Goal: Task Accomplishment & Management: Manage account settings

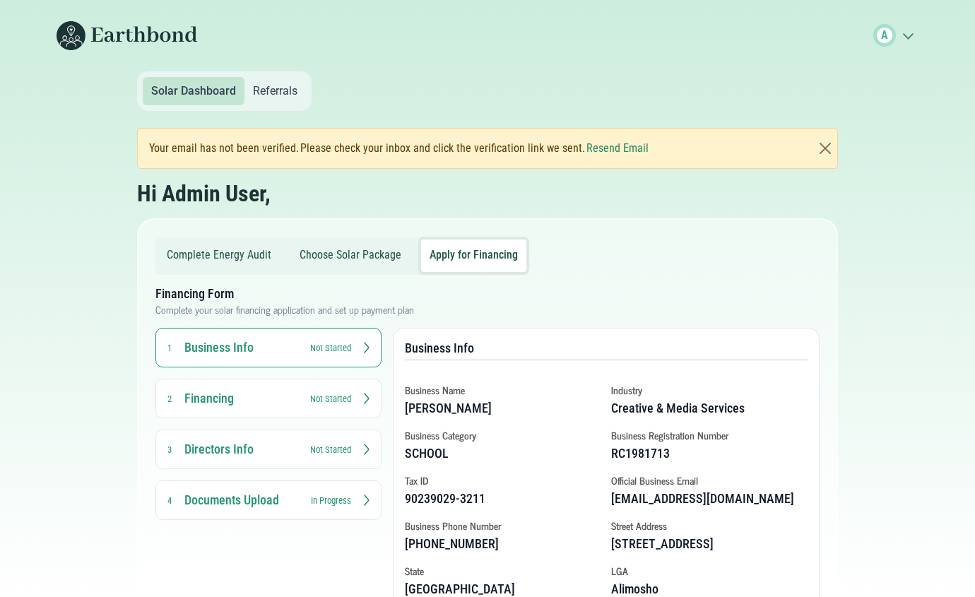
click at [907, 38] on line at bounding box center [906, 37] width 4 height 4
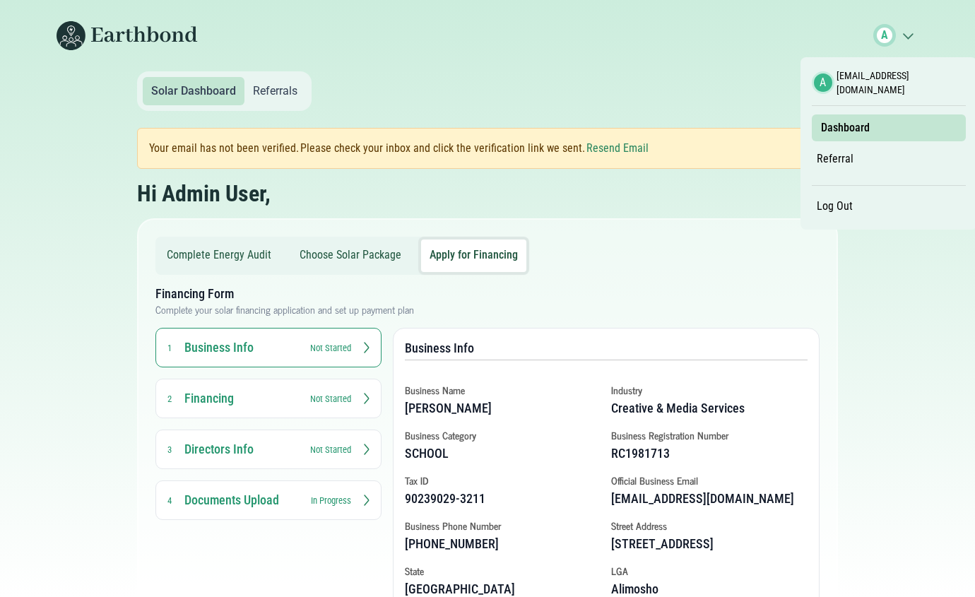
click at [834, 199] on link "Log Out" at bounding box center [835, 206] width 46 height 24
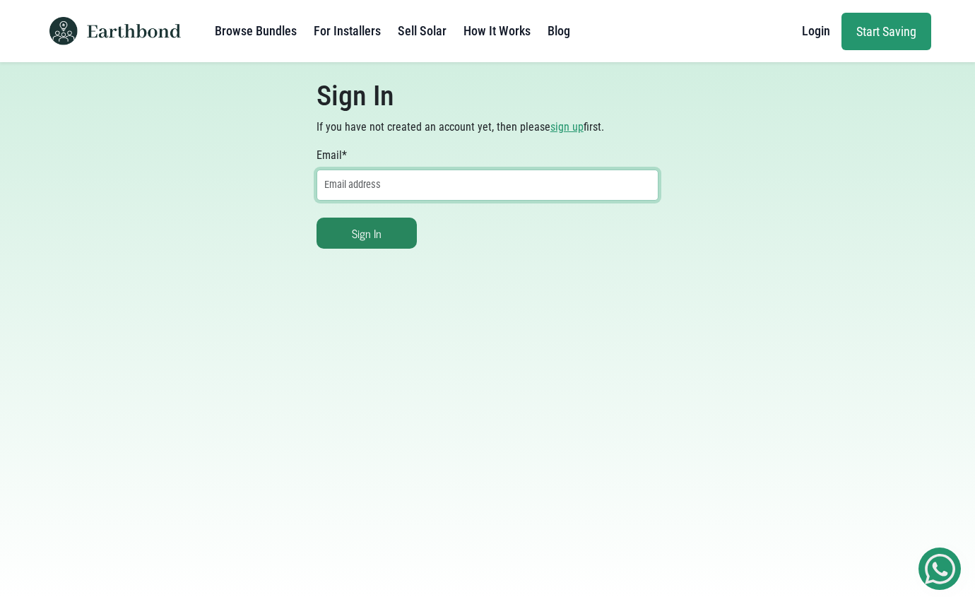
click at [363, 185] on input "Email *" at bounding box center [488, 185] width 343 height 31
type input "agbonzeosazuwa@gmail.com"
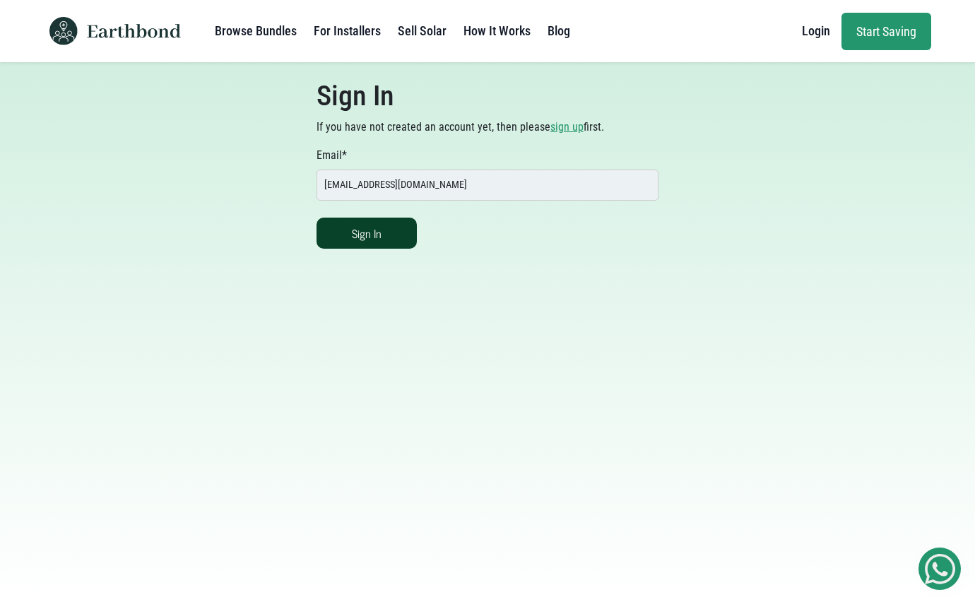
click at [370, 238] on button "Sign In" at bounding box center [367, 233] width 100 height 31
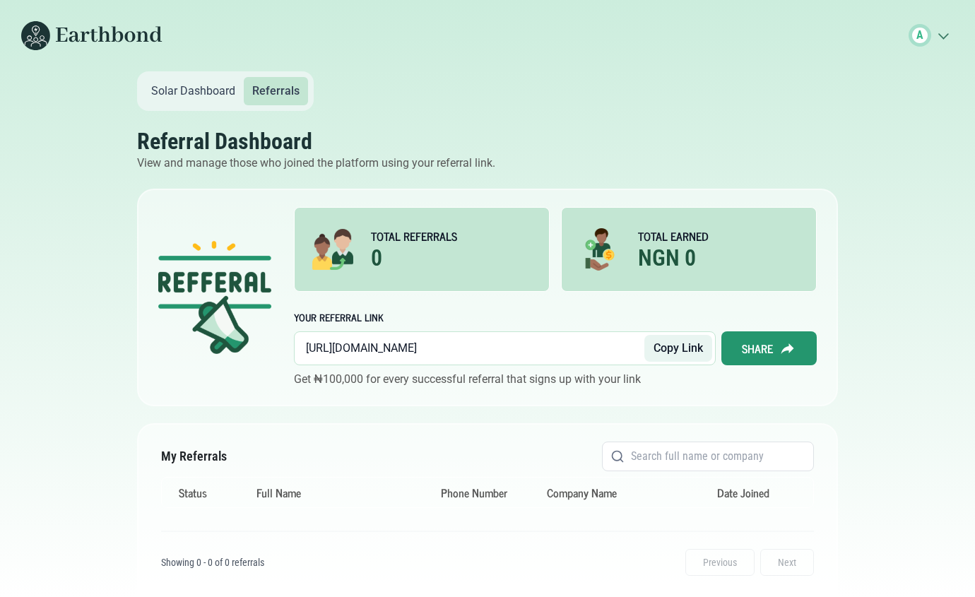
click at [172, 85] on link "Solar Dashboard" at bounding box center [193, 91] width 101 height 28
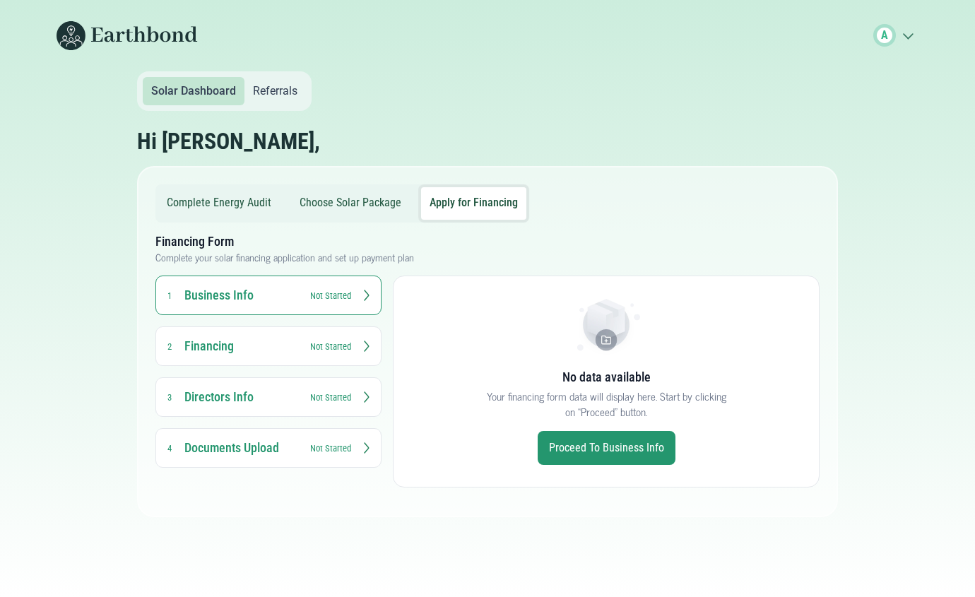
click at [377, 191] on button "Choose Solar Package" at bounding box center [350, 203] width 119 height 33
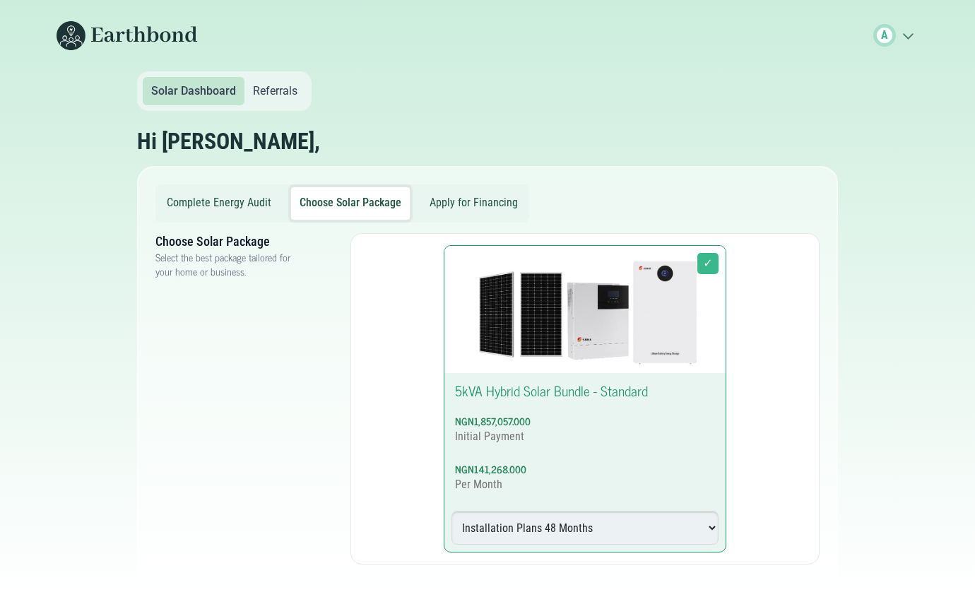
click at [216, 204] on button "Complete Energy Audit" at bounding box center [219, 203] width 122 height 33
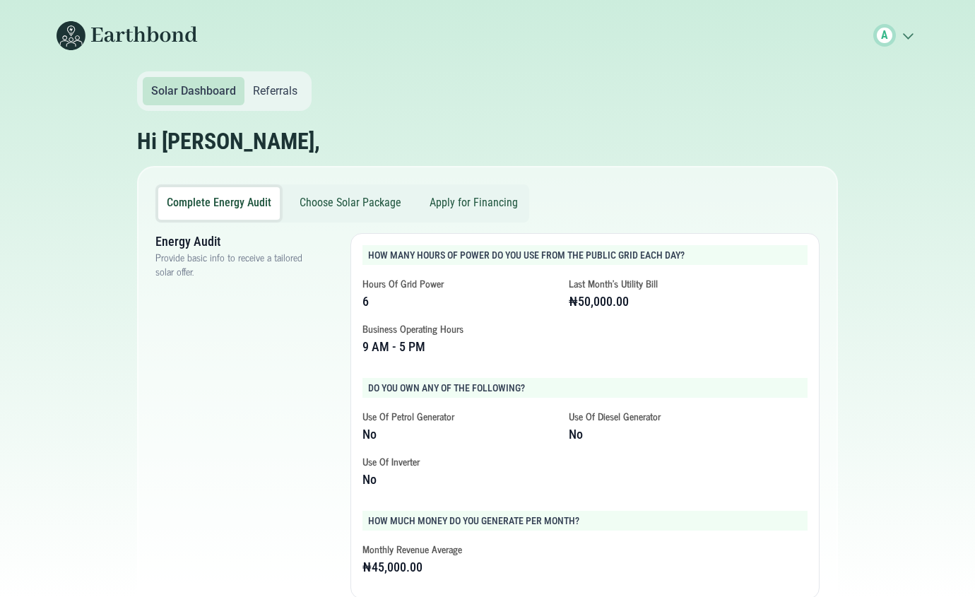
click at [899, 37] on icon ".cls-1{fill:none;stroke:#3c7b65;stroke-linecap:round;stroke-linejoin:round;stro…" at bounding box center [907, 35] width 23 height 14
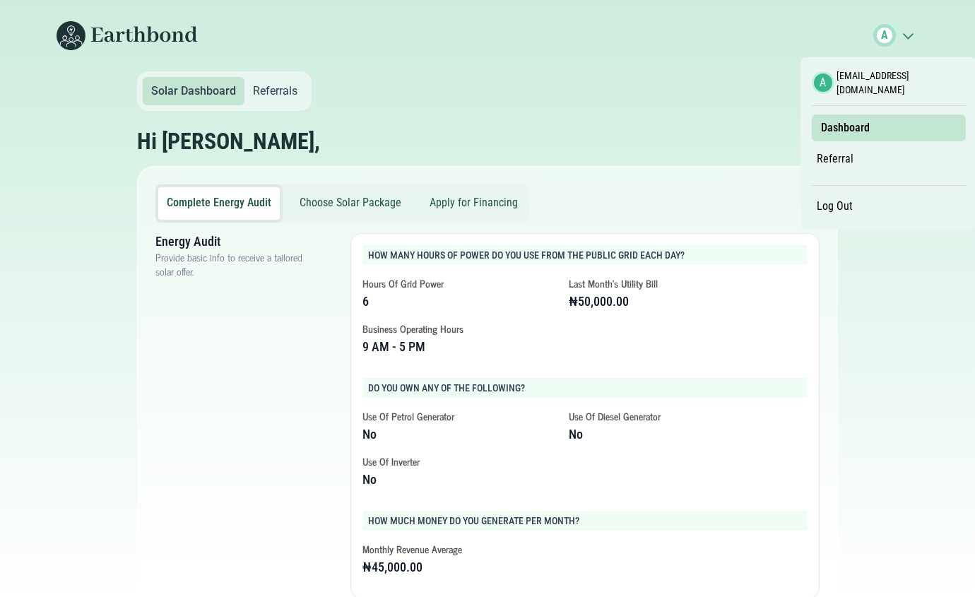
click at [840, 198] on link "Log Out" at bounding box center [835, 206] width 46 height 24
